Goal: Download file/media

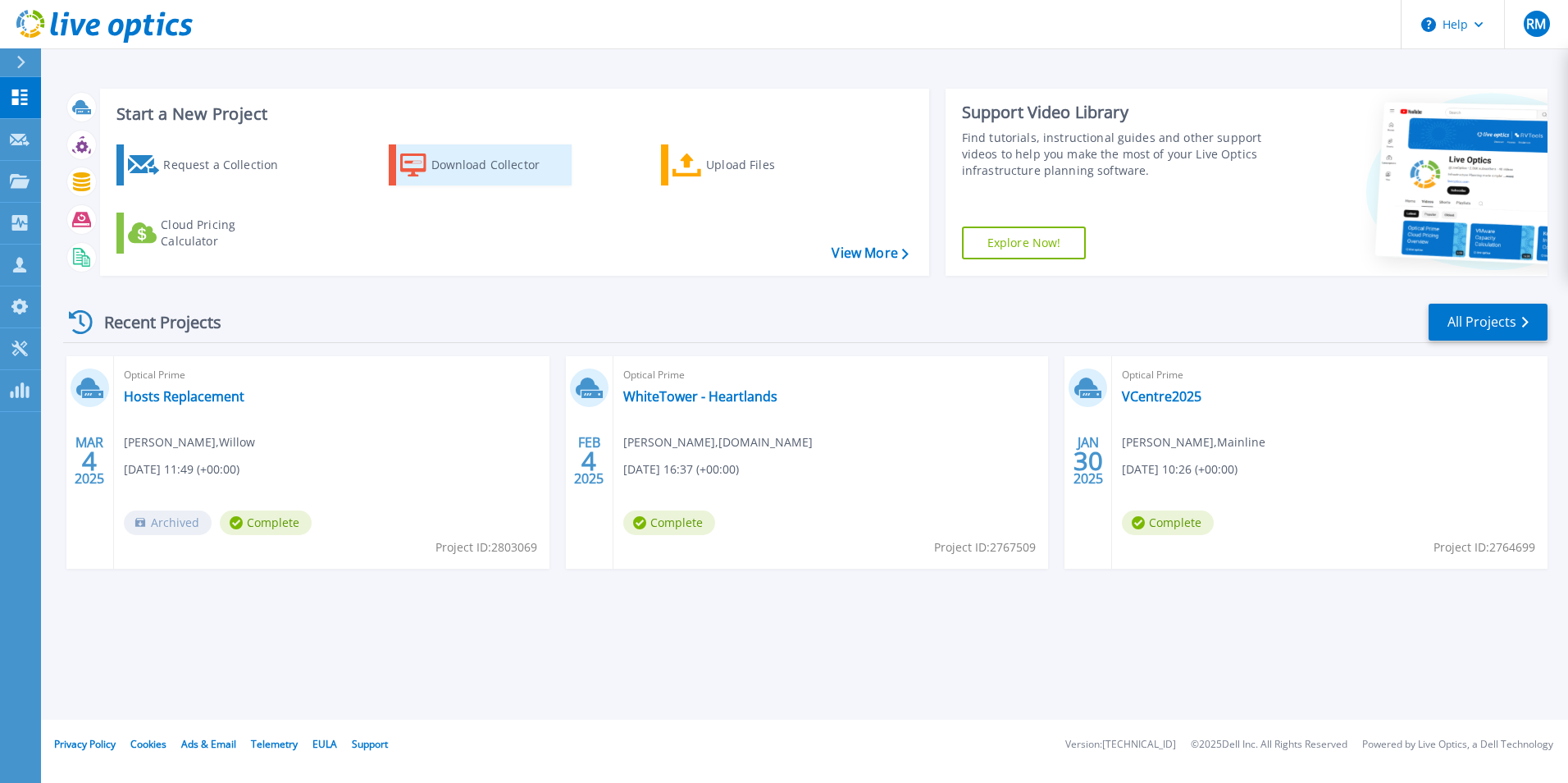
click at [481, 175] on div "Download Collector" at bounding box center [496, 165] width 132 height 33
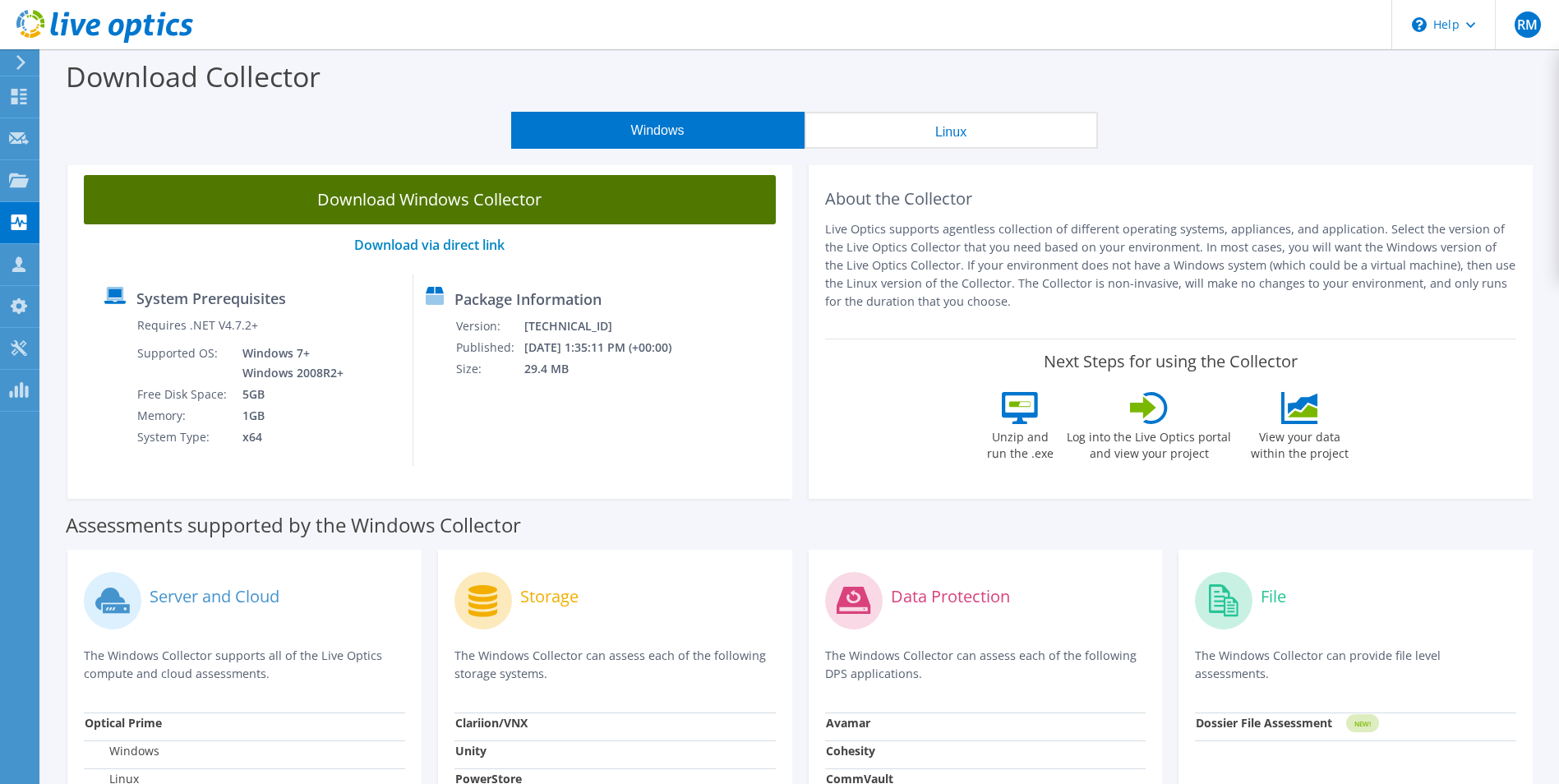
click at [459, 211] on link "Download Windows Collector" at bounding box center [430, 199] width 692 height 49
